Goal: Task Accomplishment & Management: Complete application form

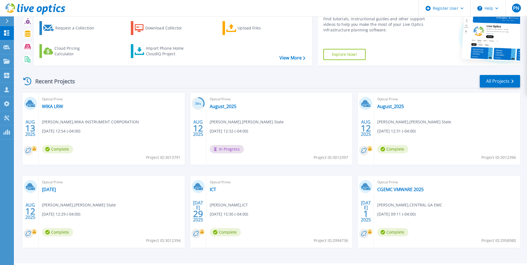
scroll to position [43, 0]
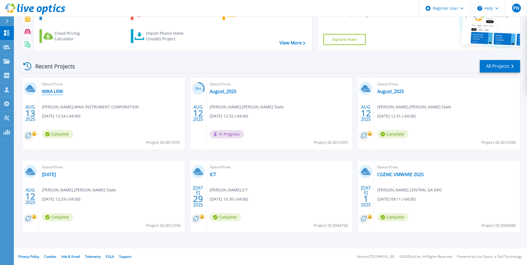
click at [54, 89] on link "WIKA LRW" at bounding box center [52, 92] width 21 height 6
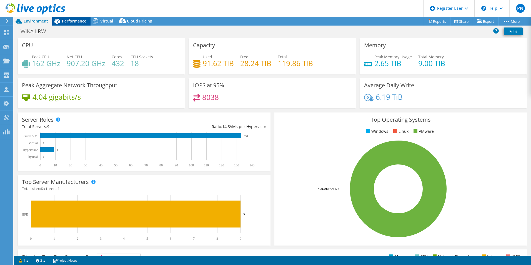
click at [76, 20] on span "Performance" at bounding box center [74, 20] width 24 height 5
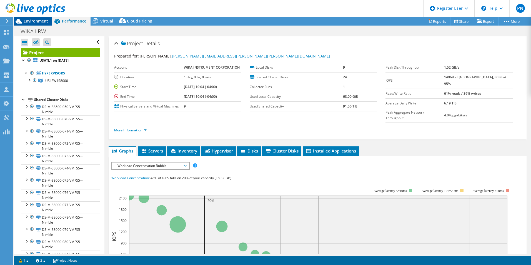
click at [33, 20] on span "Environment" at bounding box center [36, 20] width 24 height 5
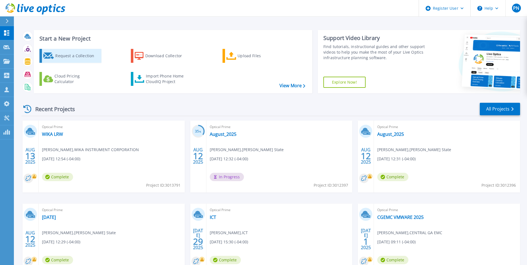
click at [66, 54] on div "Request a Collection" at bounding box center [77, 55] width 44 height 11
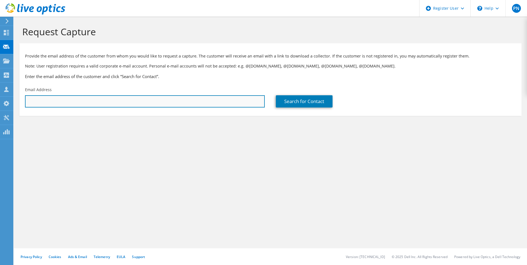
click at [108, 102] on input "text" at bounding box center [145, 101] width 240 height 12
paste input "shaun.mccarthy@millerclapperton.com"
type input "shaun.mccarthy@millerclapperton.com"
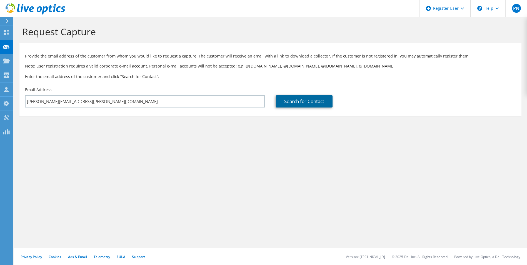
click at [285, 100] on link "Search for Contact" at bounding box center [304, 101] width 57 height 12
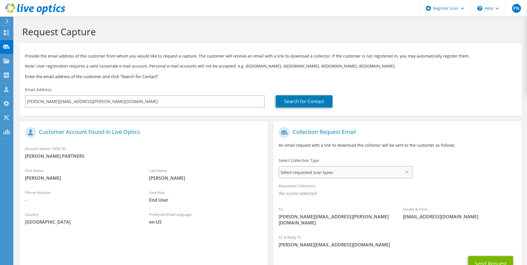
click at [326, 173] on span "Select requested scan types" at bounding box center [345, 172] width 132 height 11
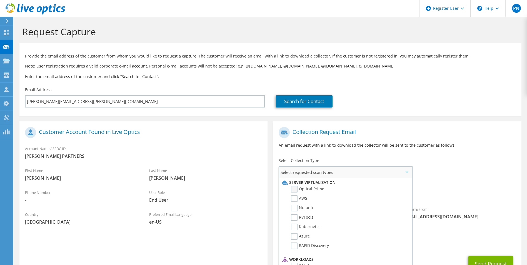
click at [293, 189] on label "Optical Prime" at bounding box center [307, 189] width 33 height 7
click at [0, 0] on input "Optical Prime" at bounding box center [0, 0] width 0 height 0
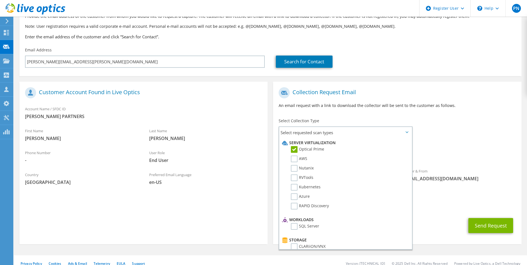
scroll to position [41, 0]
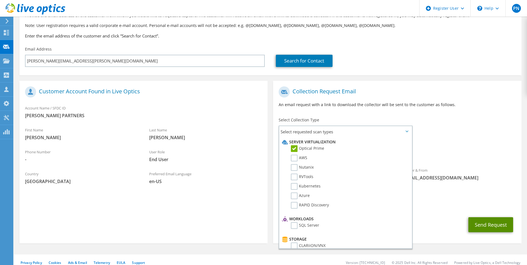
click at [488, 219] on button "Send Request" at bounding box center [490, 224] width 45 height 15
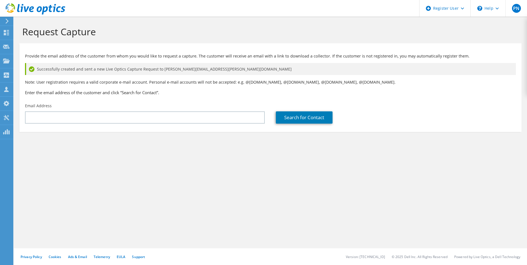
click at [357, 42] on div "Request Capture" at bounding box center [270, 30] width 507 height 27
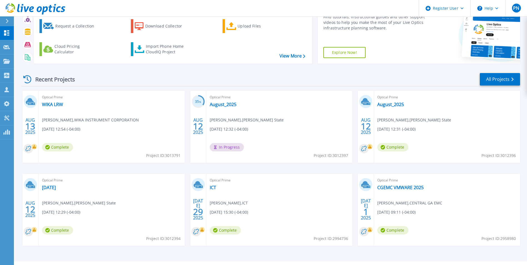
scroll to position [43, 0]
